Goal: Information Seeking & Learning: Check status

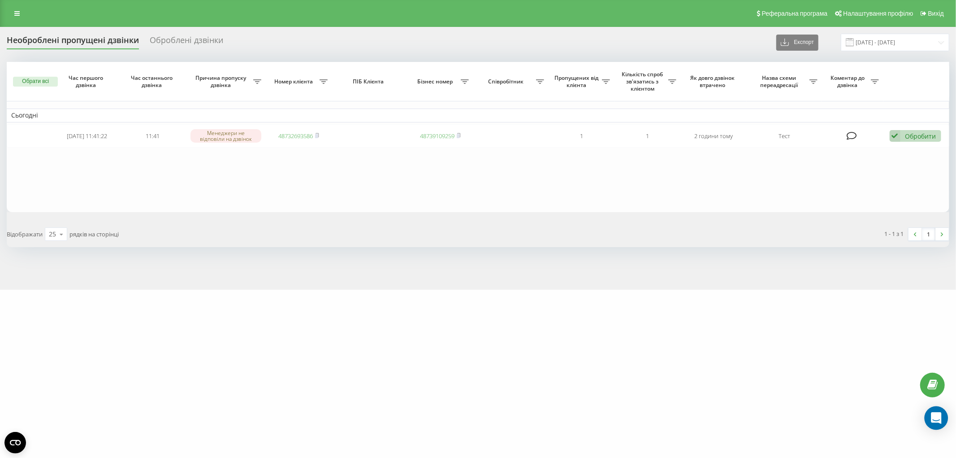
click at [931, 423] on div "Open Intercom Messenger" at bounding box center [937, 418] width 24 height 24
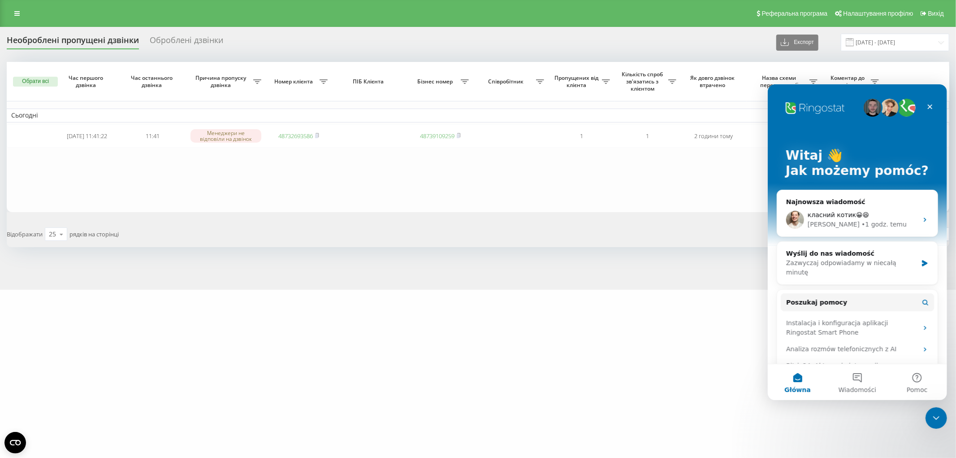
drag, startPoint x: 698, startPoint y: 293, endPoint x: 619, endPoint y: 164, distance: 151.2
click at [698, 293] on div "wr-medical.com Проекти wr-medical.com Дашборд Центр звернень Журнал дзвінків Жу…" at bounding box center [478, 229] width 956 height 458
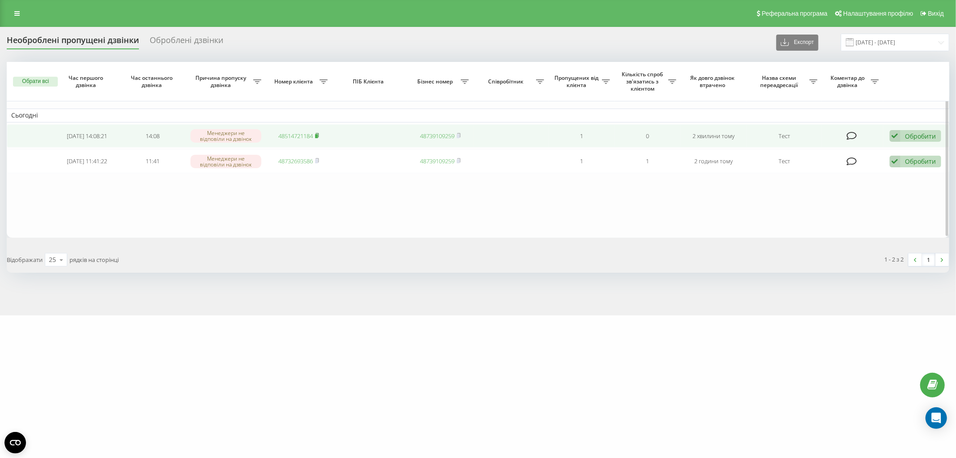
click at [319, 134] on icon at bounding box center [317, 135] width 4 height 5
click at [318, 133] on icon at bounding box center [317, 135] width 4 height 5
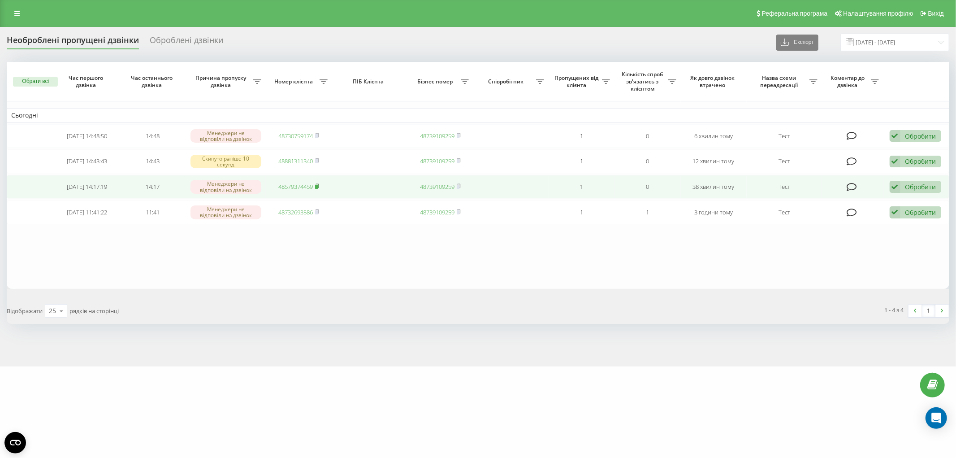
click at [317, 186] on rect at bounding box center [316, 187] width 3 height 4
click at [318, 185] on rect at bounding box center [316, 187] width 3 height 4
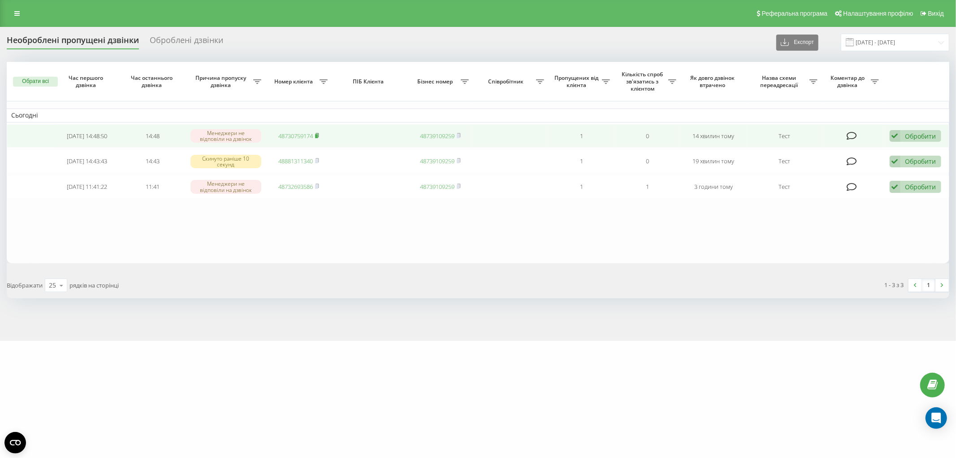
click at [317, 133] on icon at bounding box center [317, 135] width 4 height 5
click at [318, 136] on rect at bounding box center [316, 136] width 3 height 4
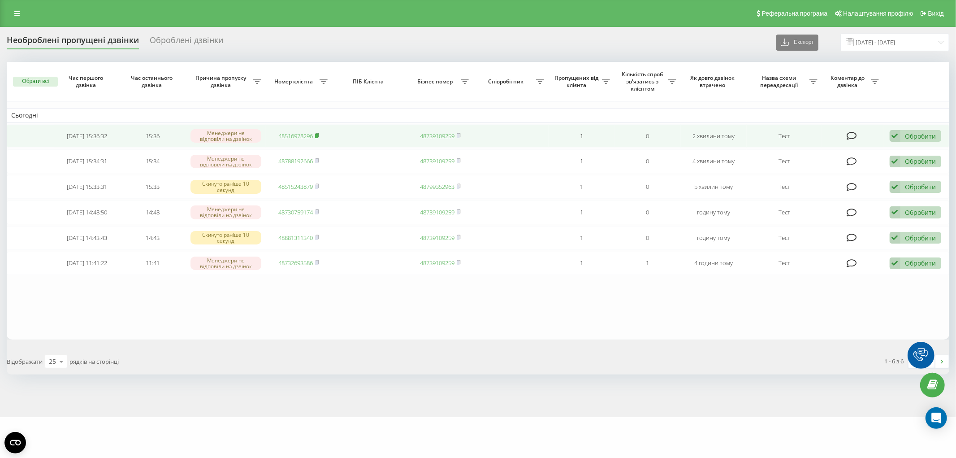
click at [318, 135] on rect at bounding box center [316, 136] width 3 height 4
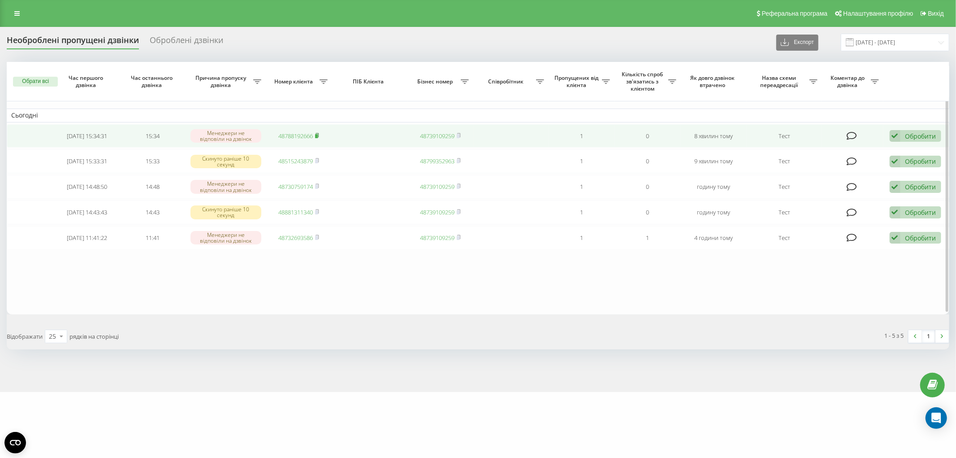
click at [319, 134] on icon at bounding box center [317, 135] width 4 height 5
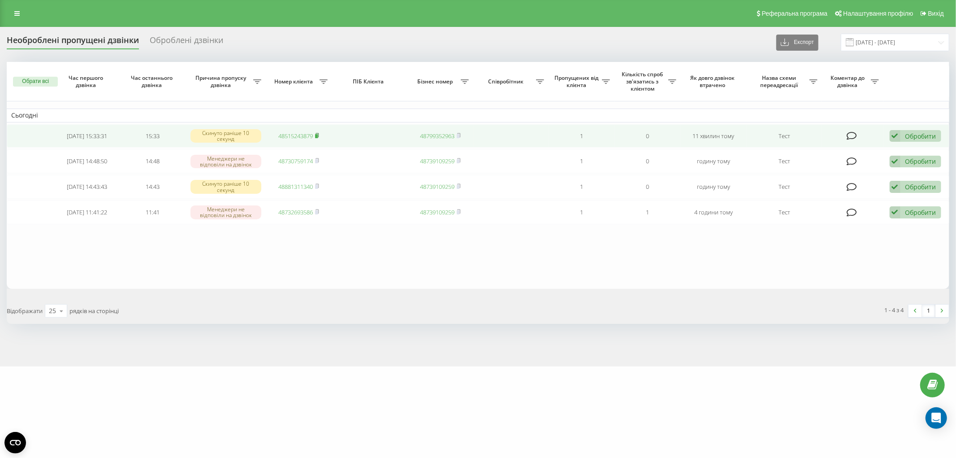
click at [318, 135] on rect at bounding box center [316, 136] width 3 height 4
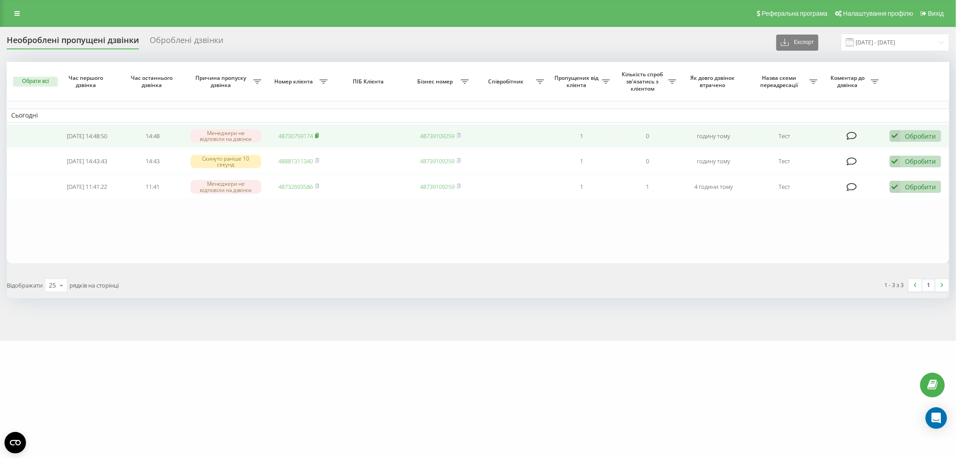
click at [319, 135] on icon at bounding box center [317, 135] width 3 height 4
click at [317, 136] on rect at bounding box center [316, 136] width 3 height 4
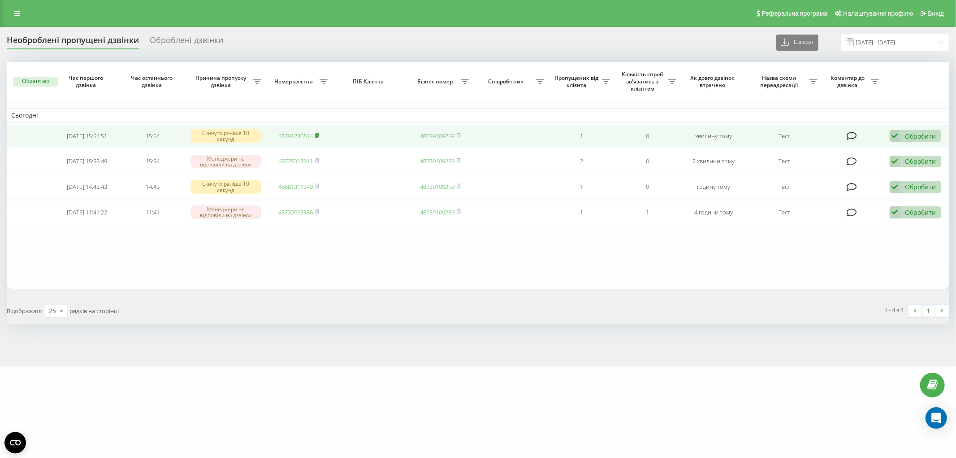
click at [318, 134] on rect at bounding box center [316, 136] width 3 height 4
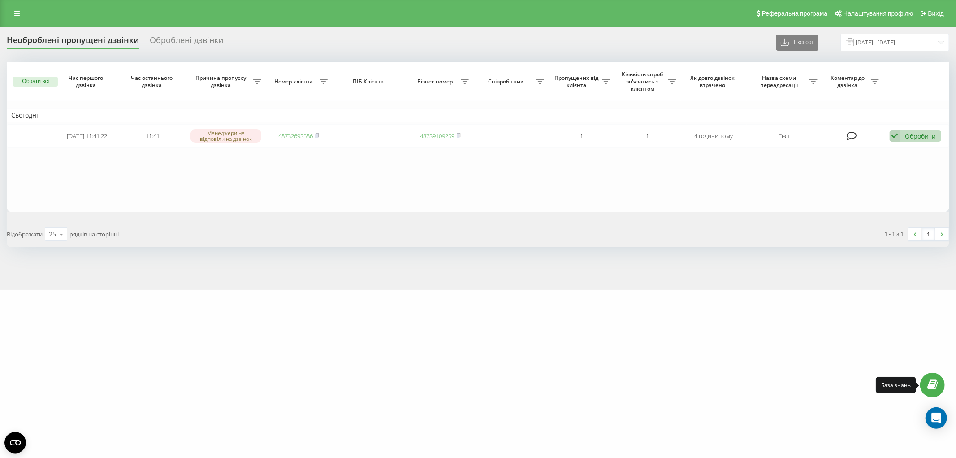
click at [939, 380] on link at bounding box center [932, 385] width 25 height 25
click at [937, 419] on icon "Open Intercom Messenger" at bounding box center [936, 418] width 10 height 12
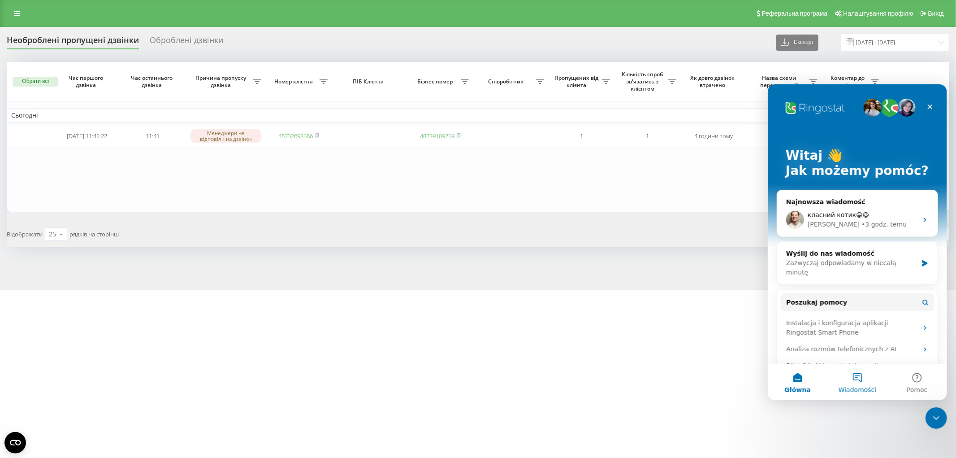
click at [865, 386] on span "Wiadomości" at bounding box center [857, 389] width 38 height 6
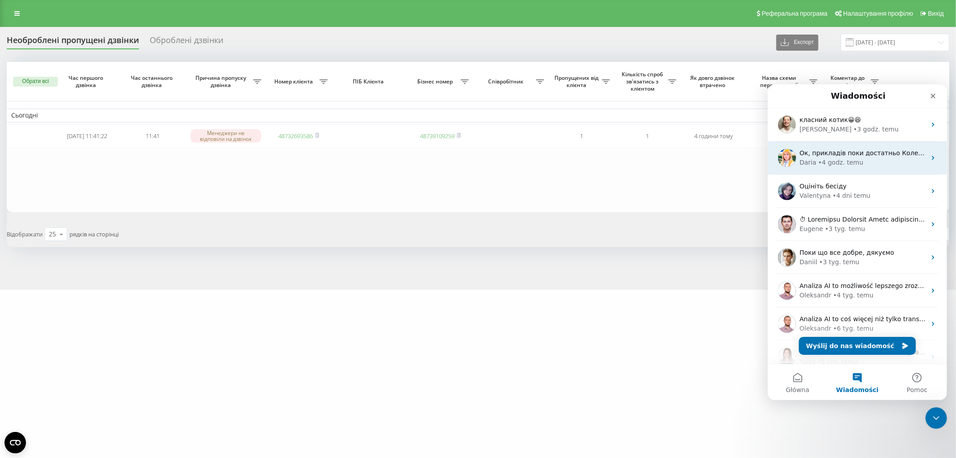
click at [835, 160] on div "• 4 godz. temu" at bounding box center [840, 161] width 45 height 9
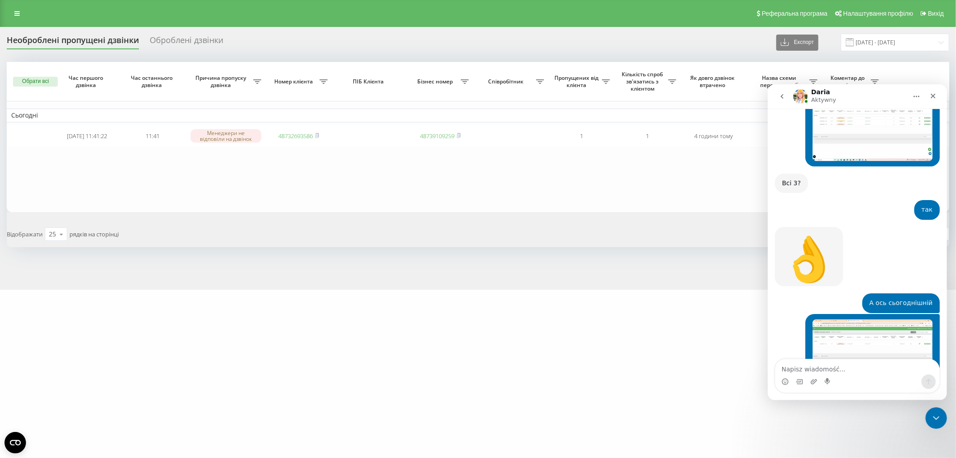
scroll to position [2144, 0]
click at [783, 98] on icon "go back" at bounding box center [781, 95] width 7 height 7
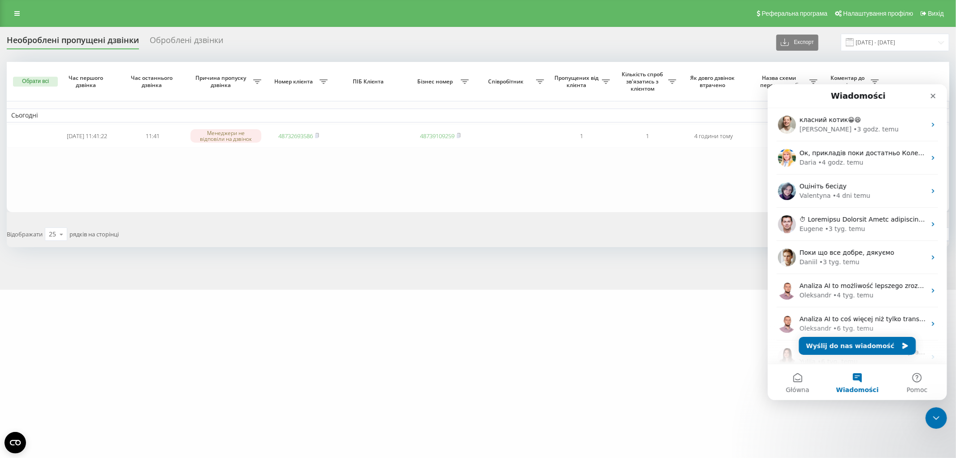
scroll to position [0, 0]
click at [933, 96] on icon "Zamknij" at bounding box center [933, 95] width 5 height 5
